Goal: Task Accomplishment & Management: Use online tool/utility

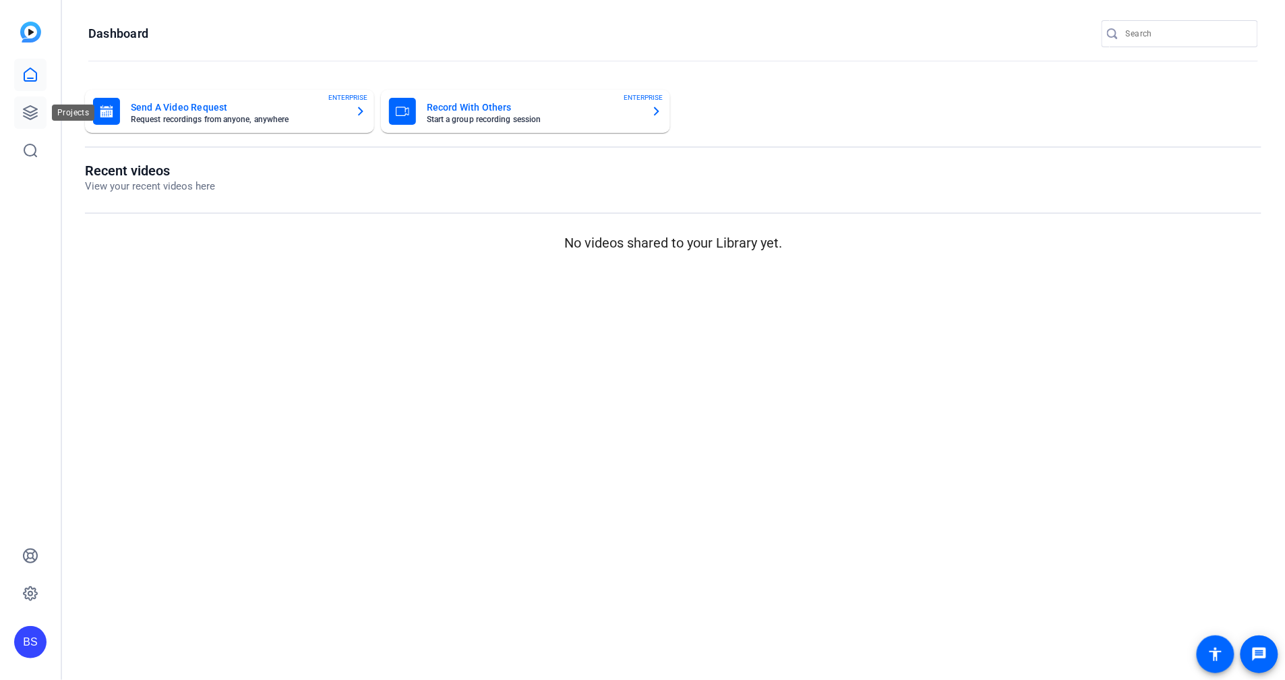
click at [30, 108] on icon at bounding box center [30, 113] width 16 height 16
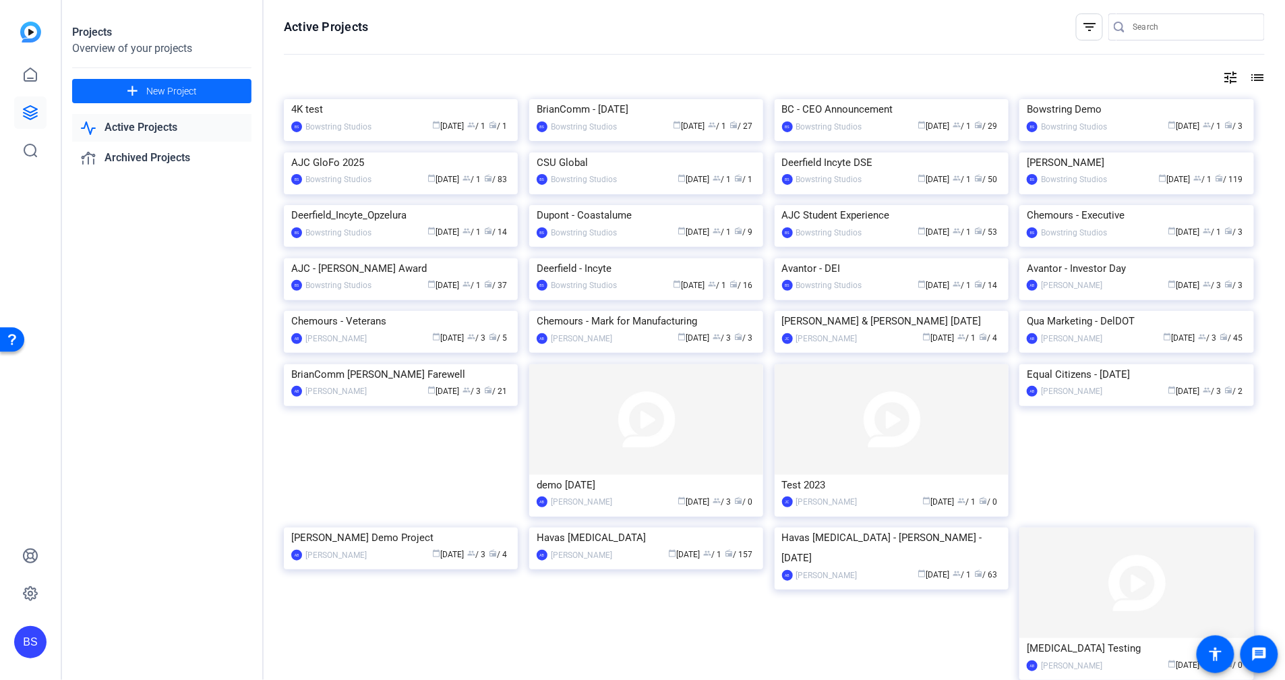
click at [196, 95] on span "New Project" at bounding box center [171, 91] width 51 height 14
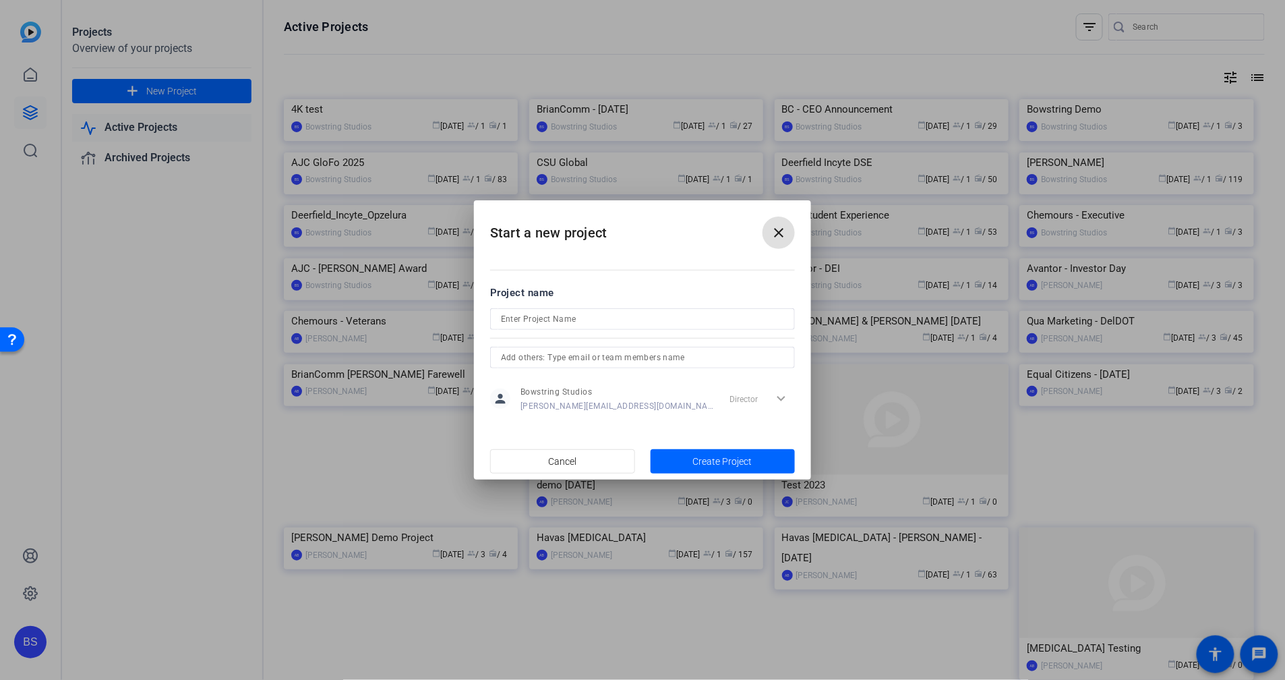
click at [570, 322] on input at bounding box center [642, 319] width 283 height 16
type input "Deerfield Sales Videos"
click at [735, 465] on span "Create Project" at bounding box center [722, 461] width 59 height 14
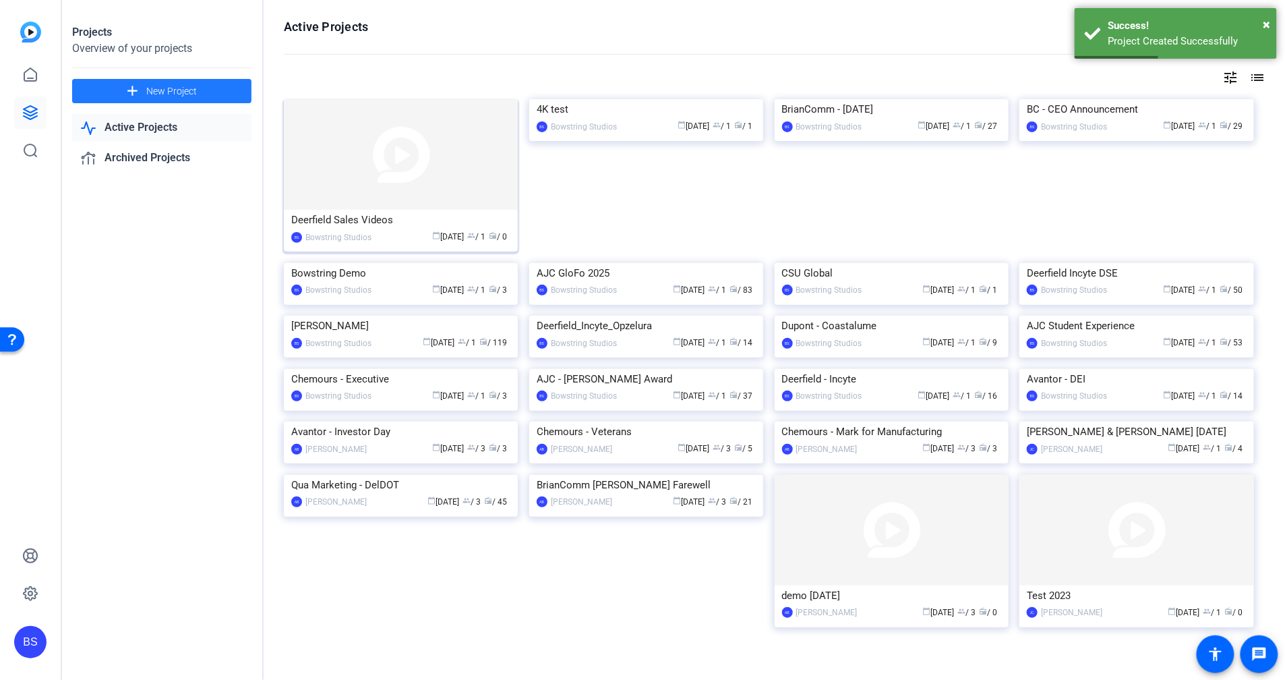
click at [382, 179] on img at bounding box center [401, 154] width 234 height 111
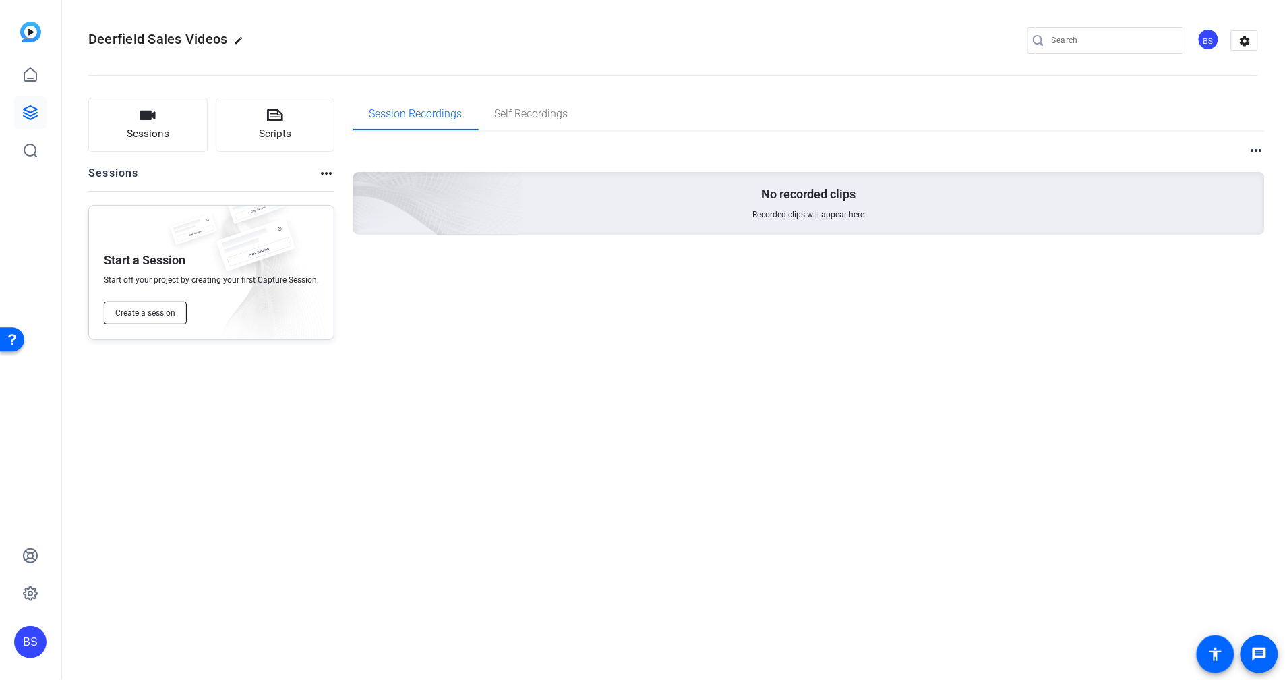
click at [152, 305] on button "Create a session" at bounding box center [145, 312] width 83 height 23
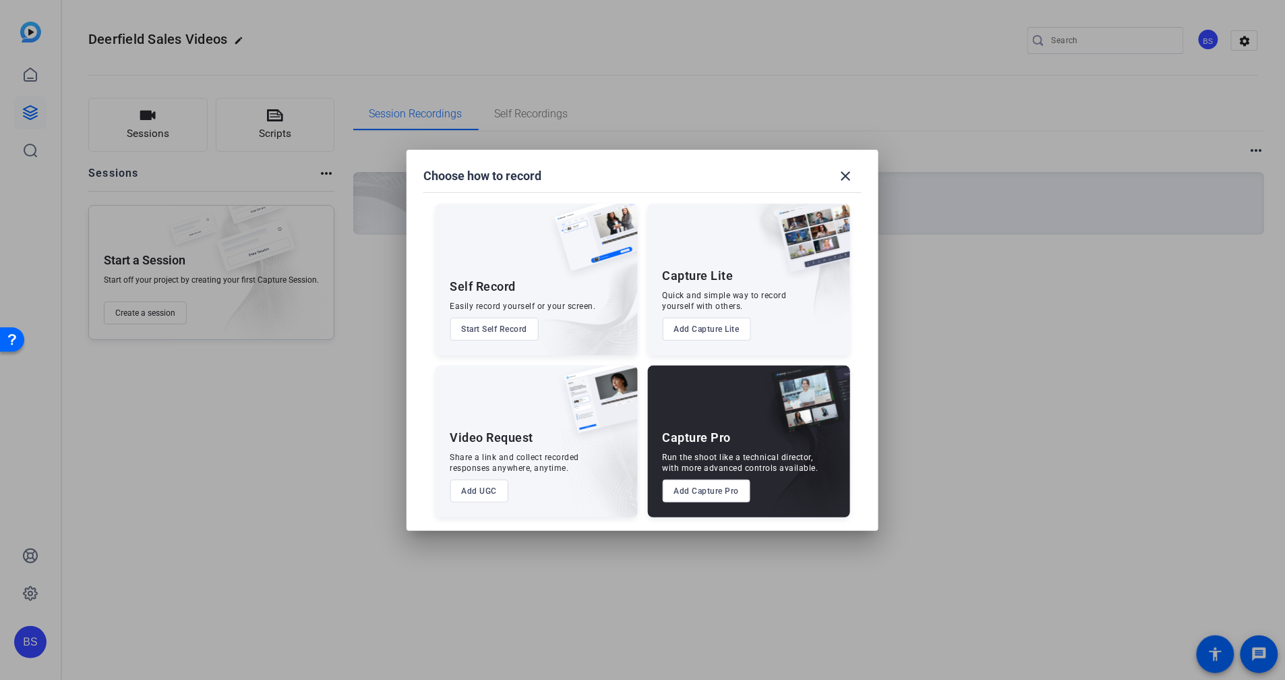
click at [692, 486] on button "Add Capture Pro" at bounding box center [707, 490] width 88 height 23
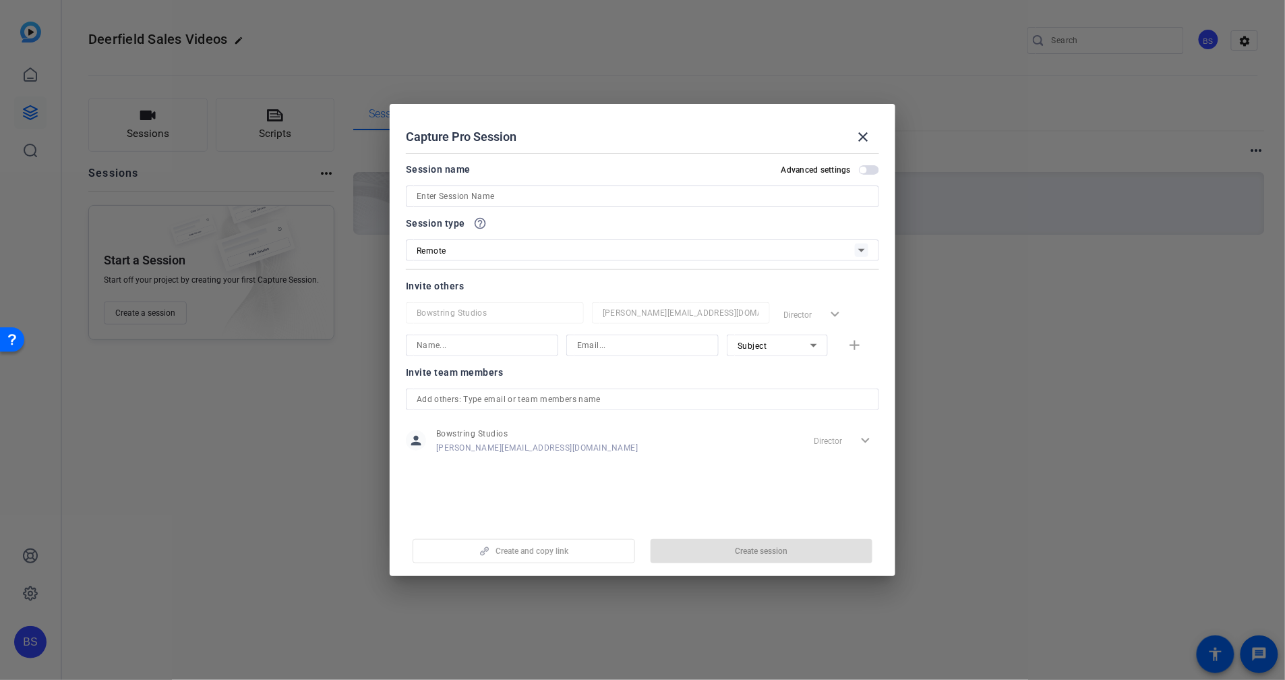
click at [494, 194] on input at bounding box center [643, 196] width 452 height 16
click at [417, 194] on input "Sales Video" at bounding box center [643, 196] width 452 height 16
type input "Deerfield Sales Video"
click at [761, 548] on span "Create session" at bounding box center [761, 551] width 53 height 11
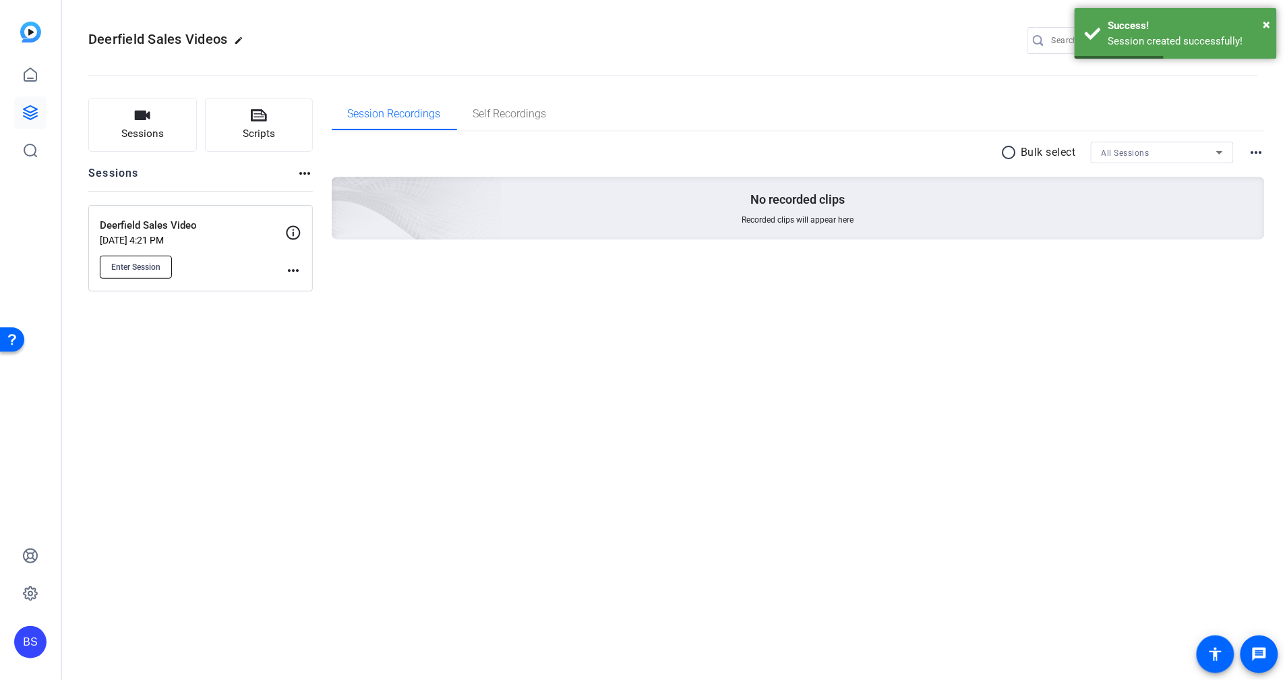
click at [146, 262] on span "Enter Session" at bounding box center [135, 267] width 49 height 11
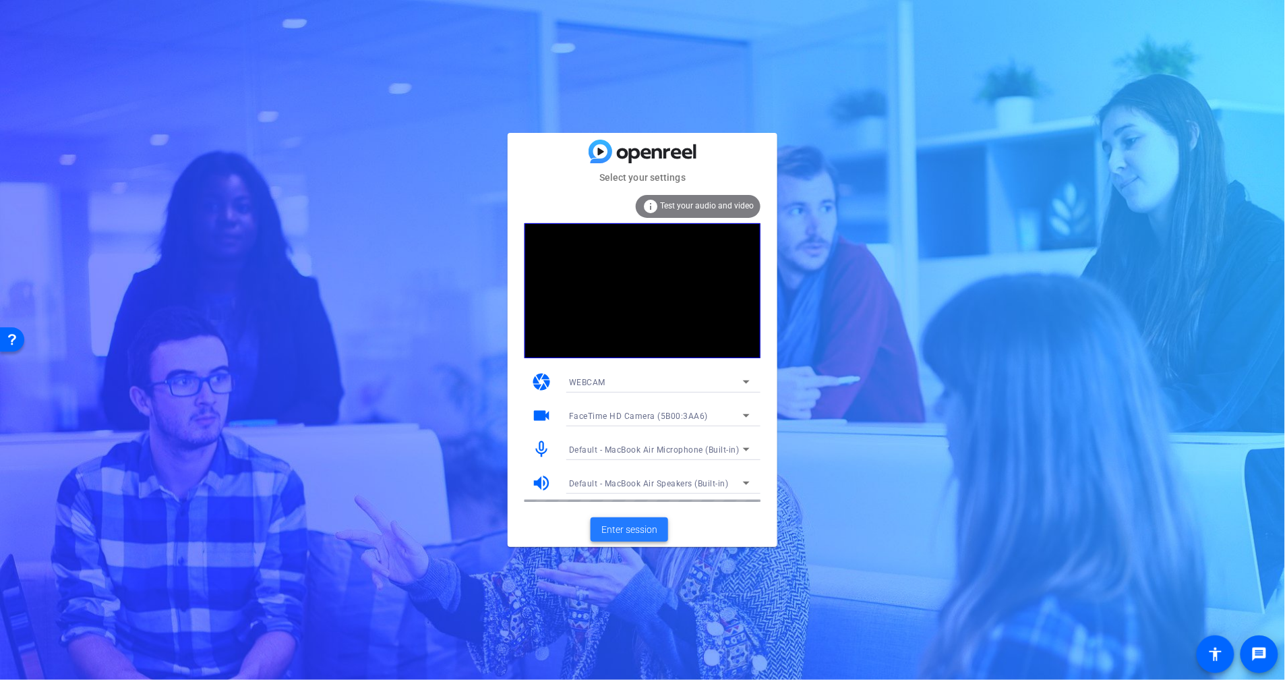
click at [627, 531] on span "Enter session" at bounding box center [629, 530] width 56 height 14
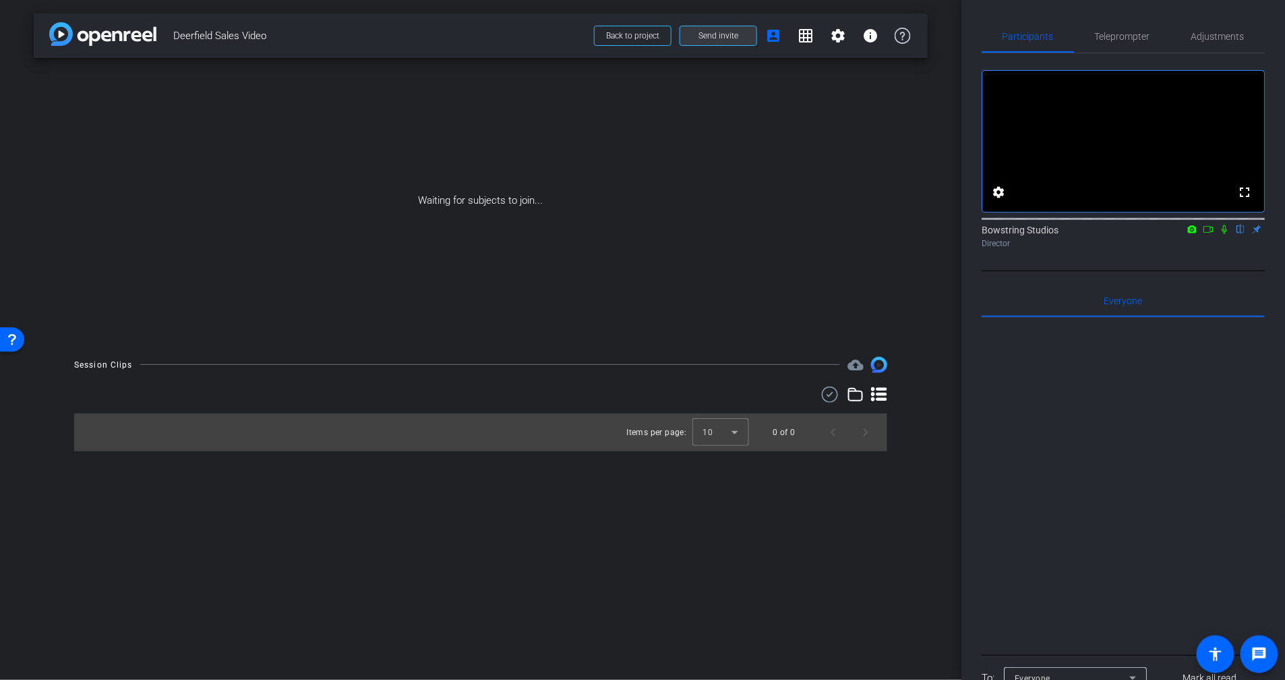
click at [724, 36] on span "Send invite" at bounding box center [719, 35] width 40 height 11
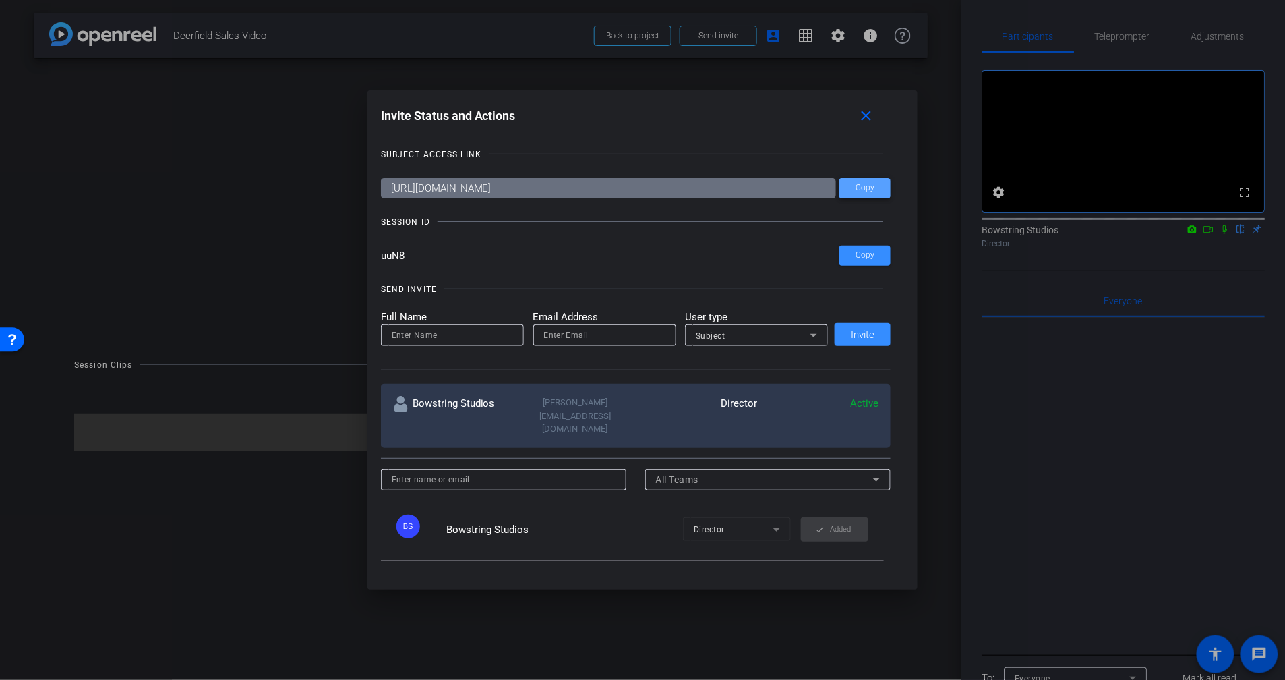
click at [876, 184] on span at bounding box center [865, 188] width 51 height 32
click at [871, 117] on mat-icon "close" at bounding box center [866, 116] width 17 height 17
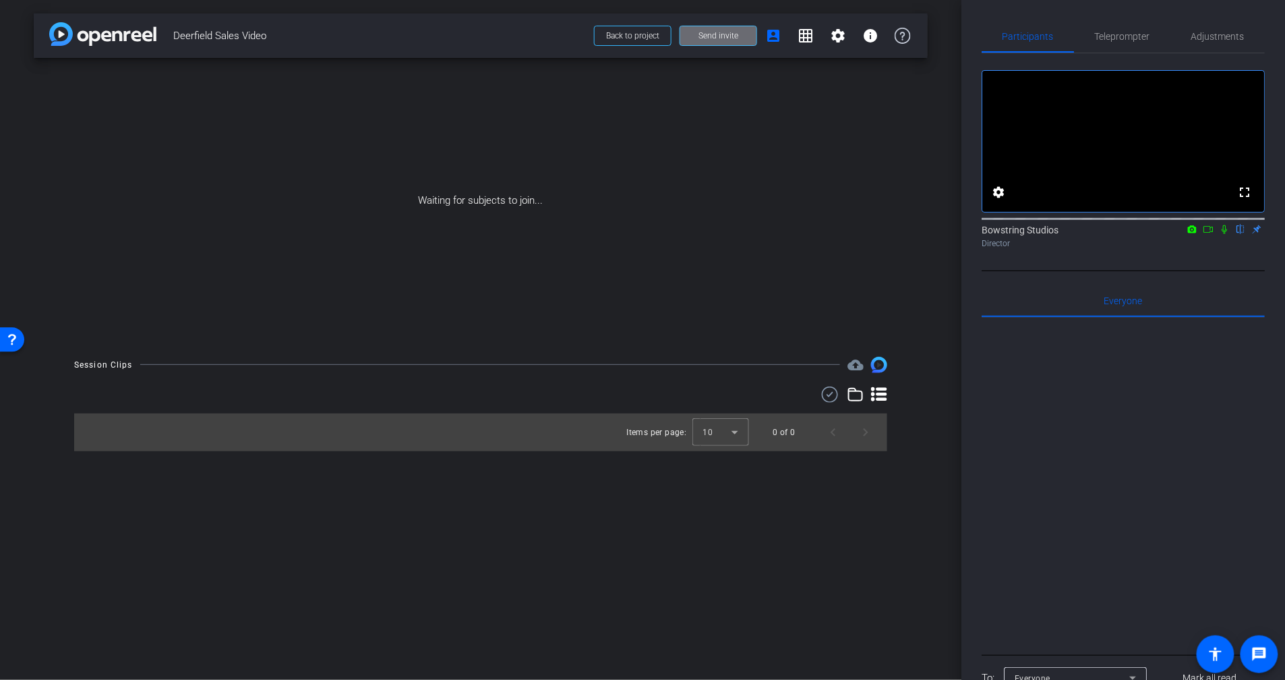
click at [713, 33] on span "Send invite" at bounding box center [719, 35] width 40 height 11
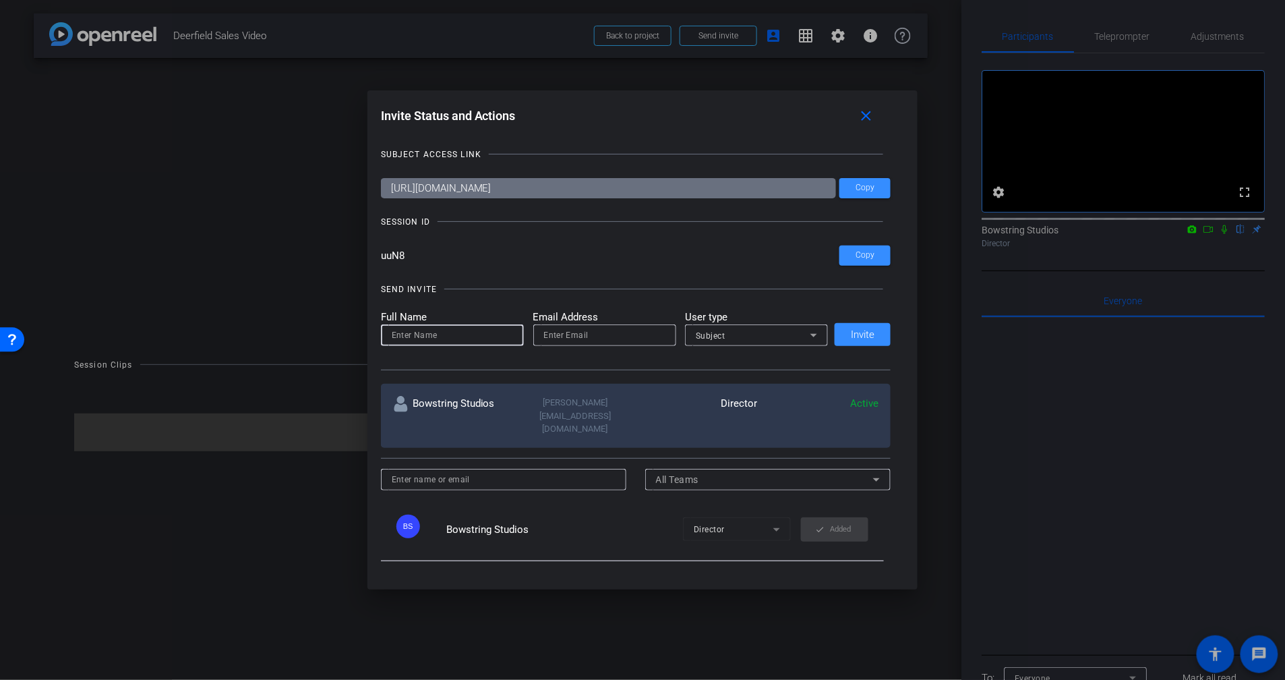
click at [432, 338] on input at bounding box center [452, 335] width 121 height 16
type input "Pat"
click at [575, 336] on input "email" at bounding box center [604, 335] width 121 height 16
paste input "pat.lowery@deerfieldgroup.com"
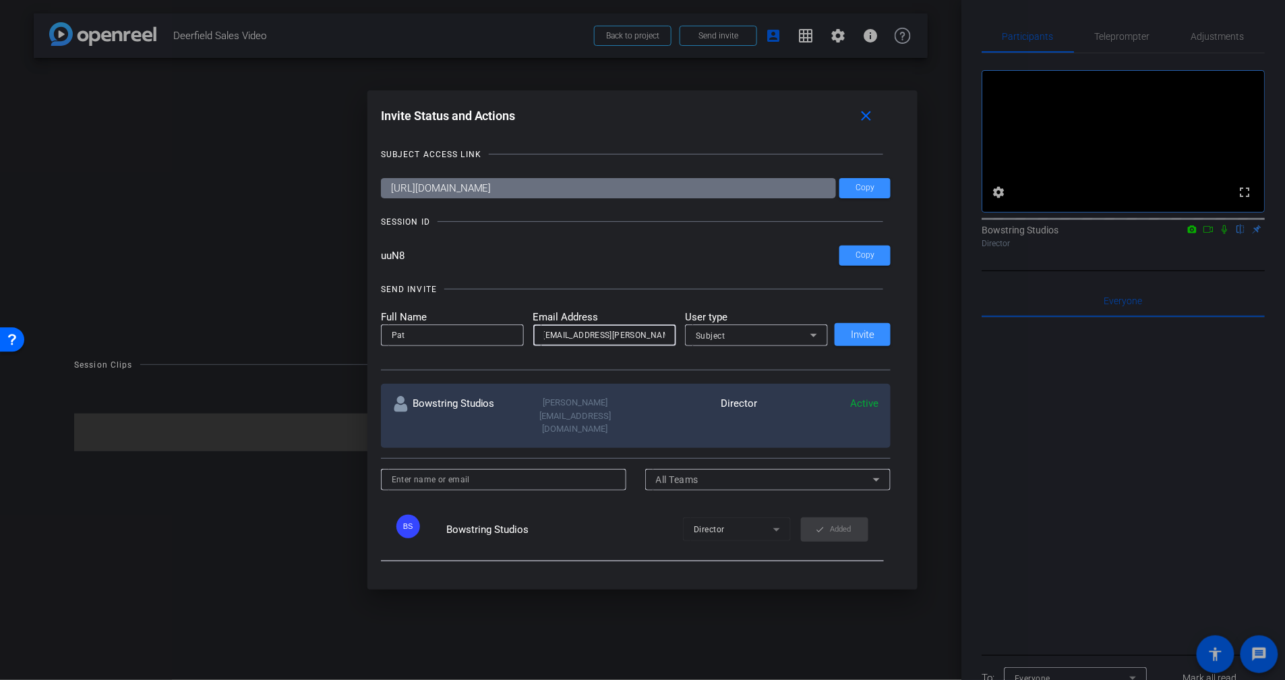
type input "pat.lowery@deerfieldgroup.com"
click at [709, 335] on span "Subject" at bounding box center [711, 335] width 30 height 9
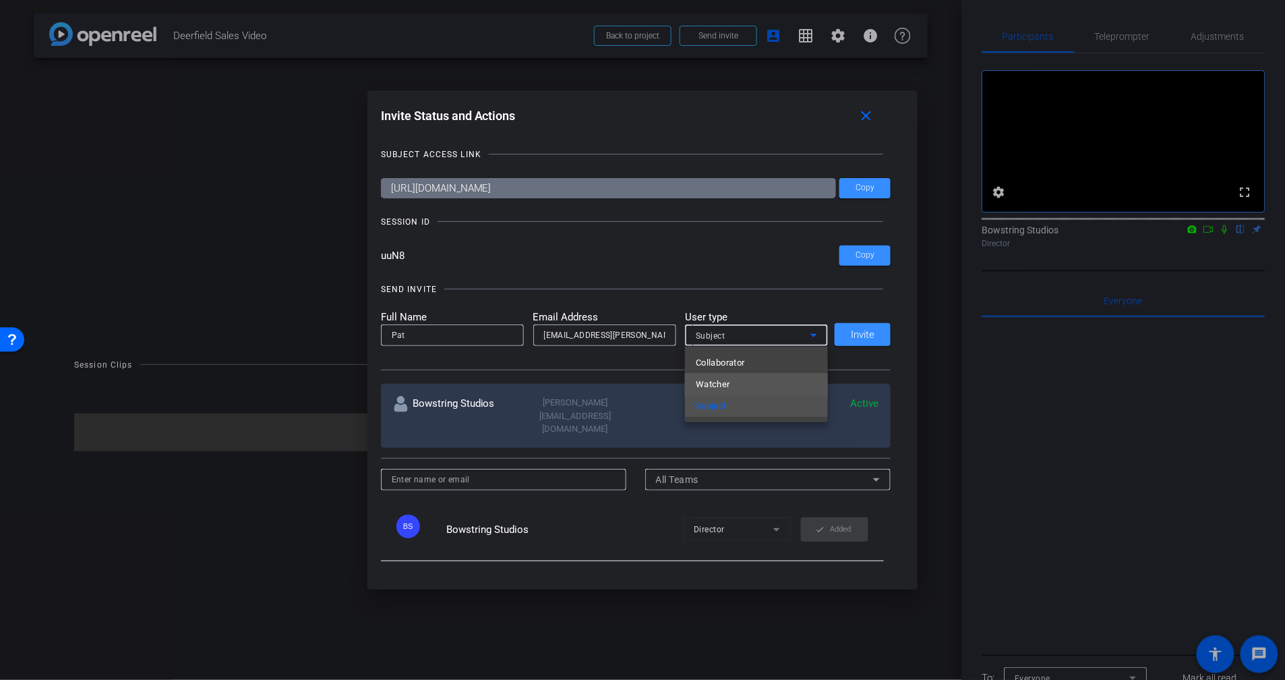
click at [716, 384] on span "Watcher" at bounding box center [713, 384] width 34 height 16
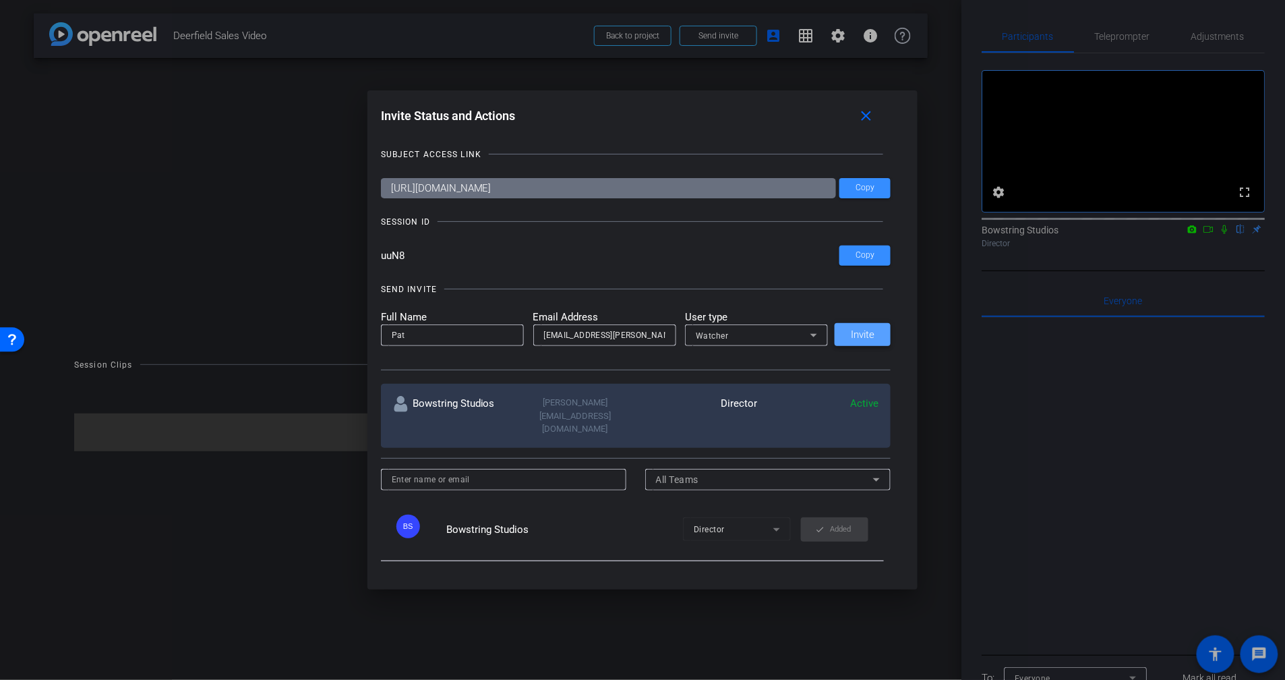
click at [869, 332] on span "Invite" at bounding box center [863, 335] width 24 height 10
